Goal: Find specific page/section: Find specific page/section

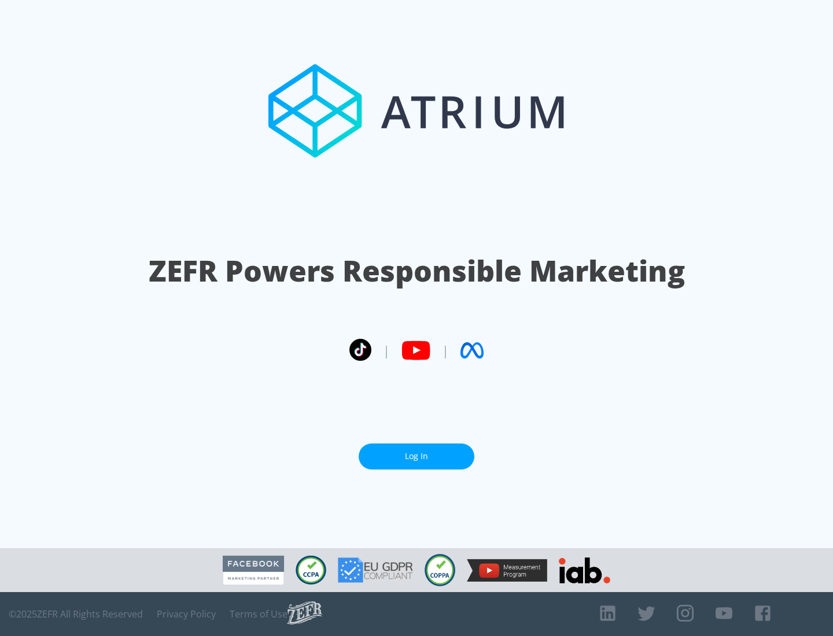
click at [416, 456] on link "Log In" at bounding box center [417, 457] width 116 height 26
